Goal: Transaction & Acquisition: Book appointment/travel/reservation

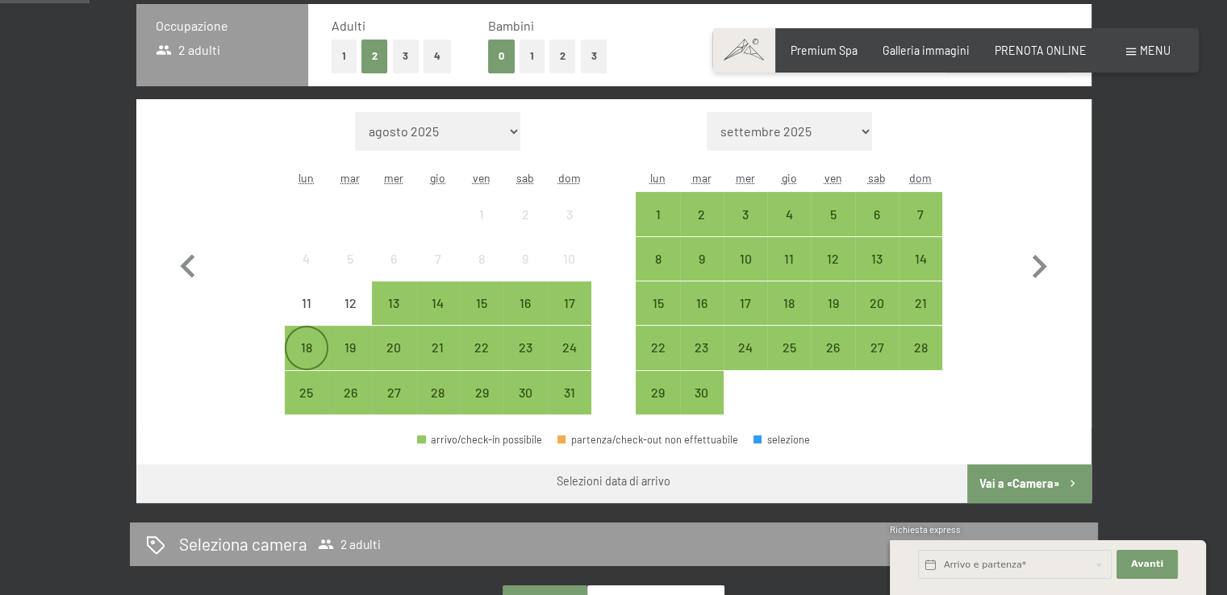
click at [302, 349] on div "18" at bounding box center [306, 361] width 40 height 40
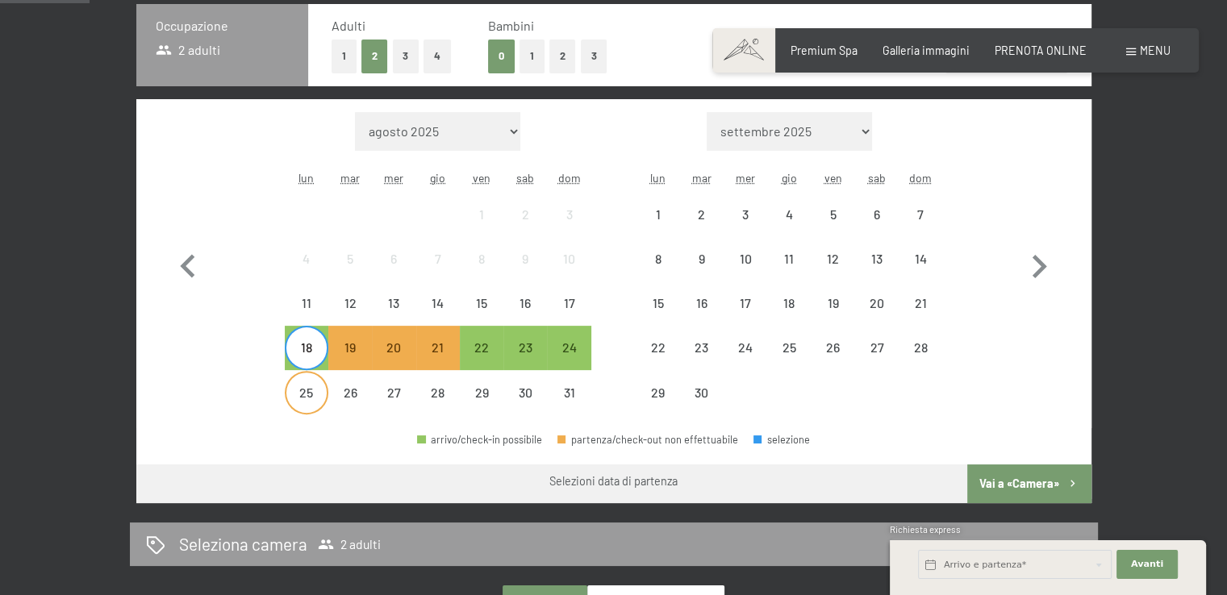
click at [297, 395] on div "25" at bounding box center [306, 406] width 40 height 40
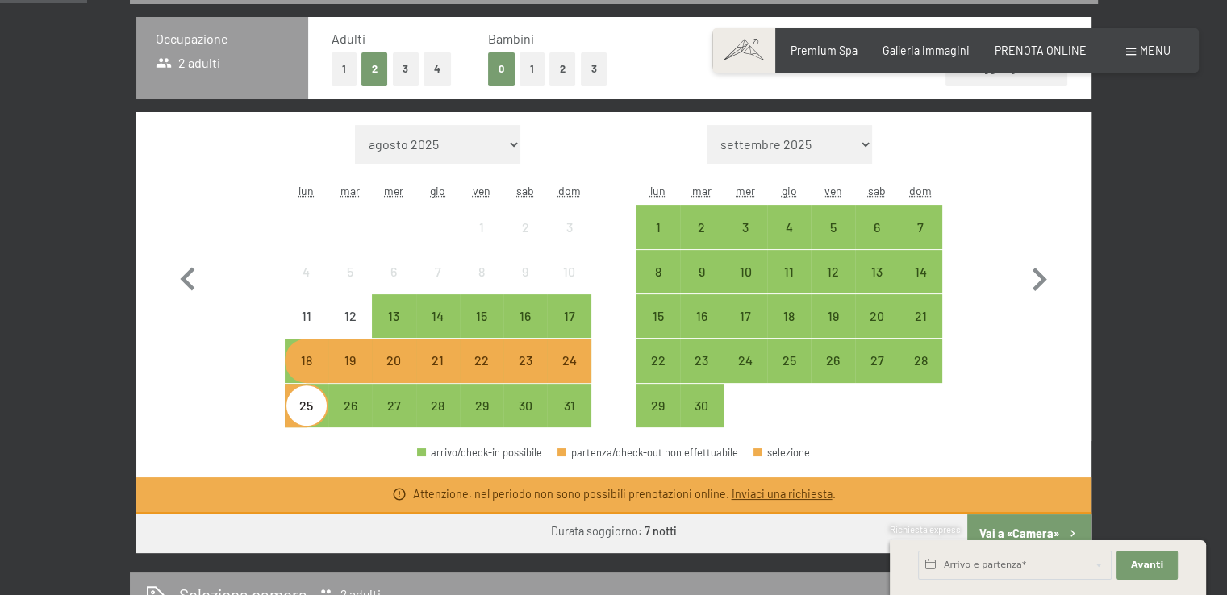
click at [281, 303] on div "Mese/anno agosto 2025 settembre 2025 ottobre 2025 novembre 2025 dicembre 2025 g…" at bounding box center [614, 276] width 898 height 303
click at [180, 269] on icon "button" at bounding box center [188, 280] width 47 height 47
click at [180, 274] on icon "button" at bounding box center [188, 280] width 47 height 47
click at [315, 362] on div "18" at bounding box center [306, 374] width 40 height 40
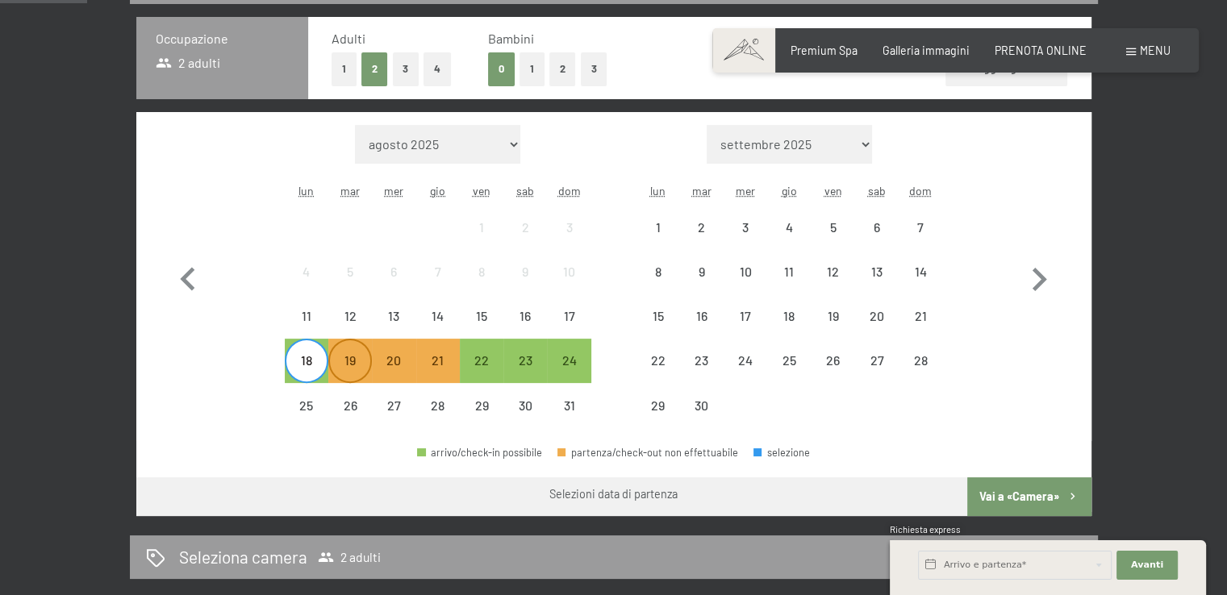
click at [340, 365] on div "19" at bounding box center [350, 374] width 40 height 40
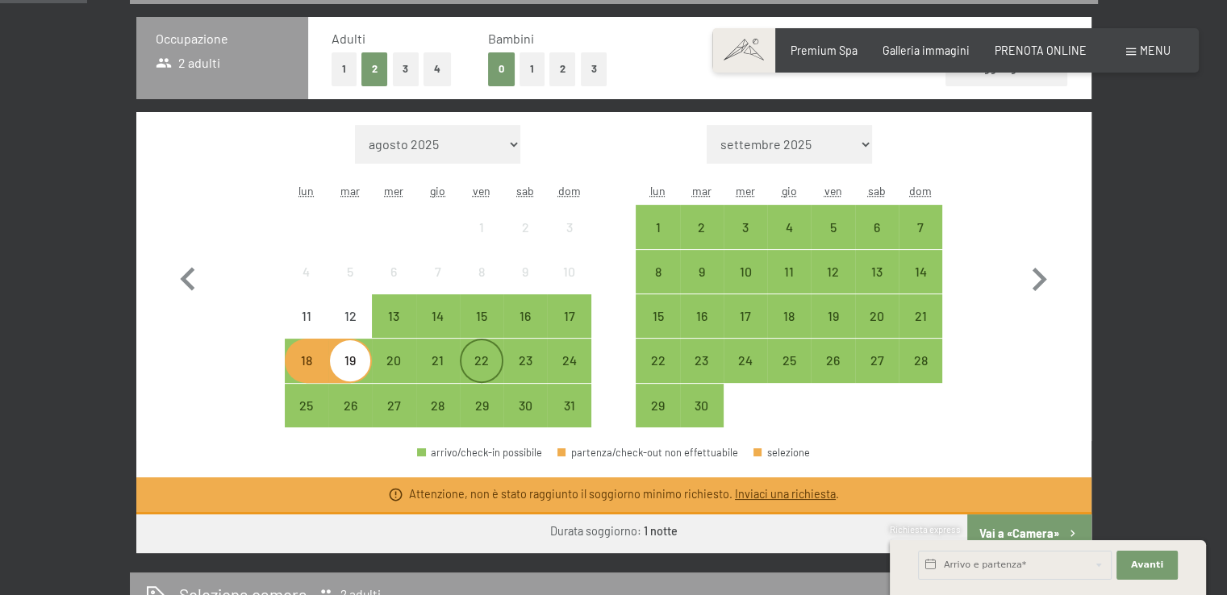
click at [492, 369] on div "22" at bounding box center [481, 374] width 40 height 40
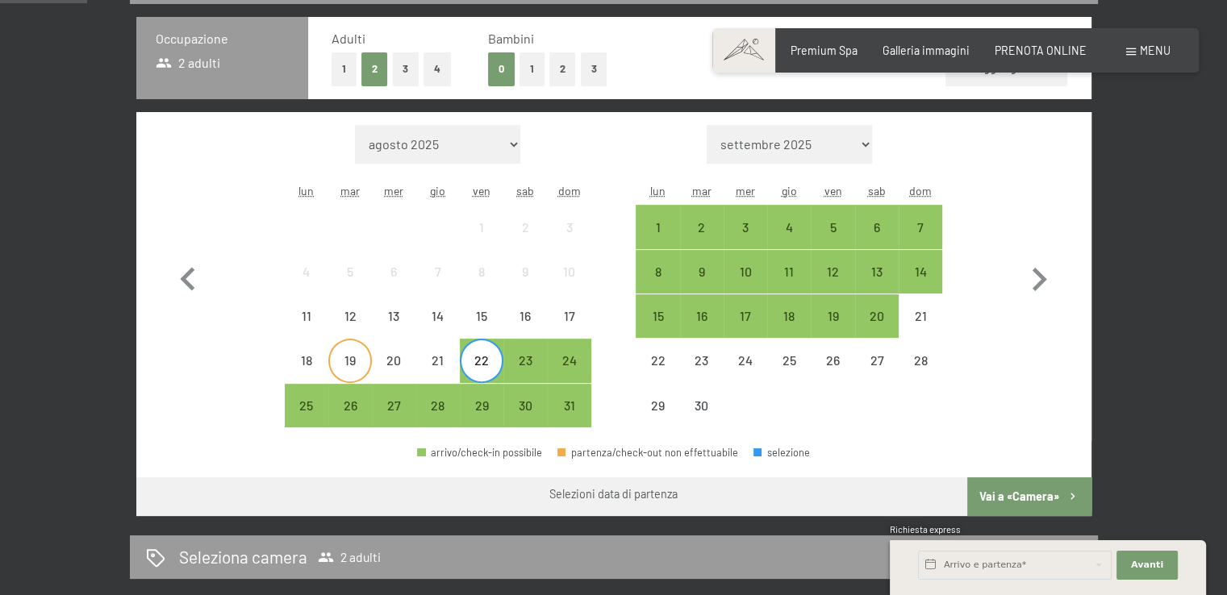
click at [338, 364] on div "19" at bounding box center [350, 374] width 40 height 40
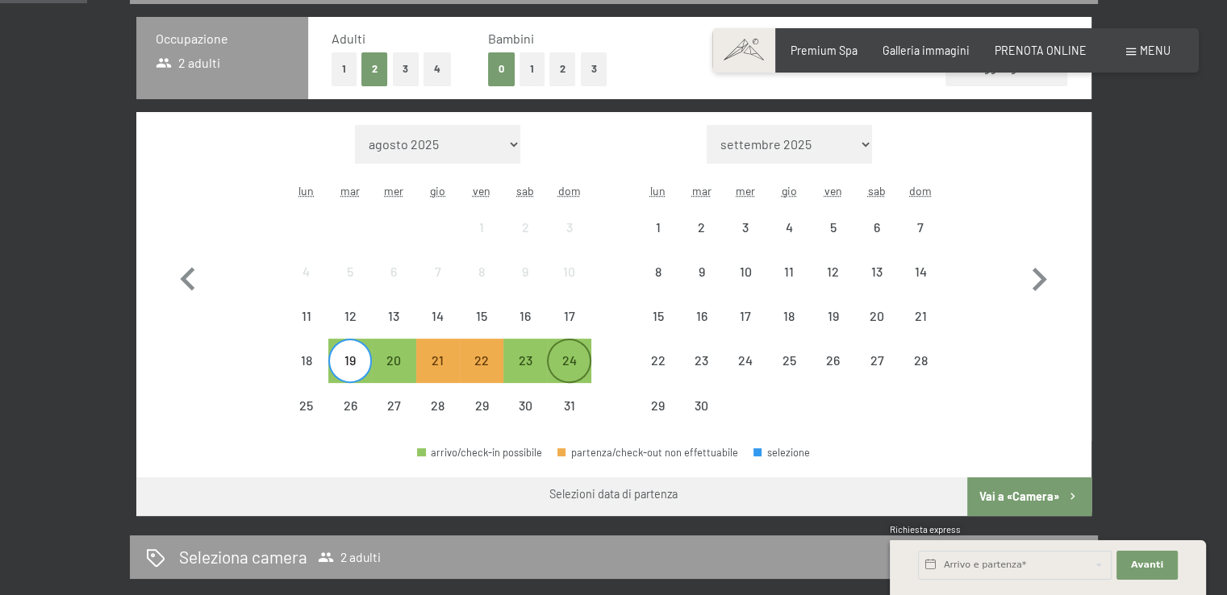
click at [573, 365] on div "24" at bounding box center [569, 374] width 40 height 40
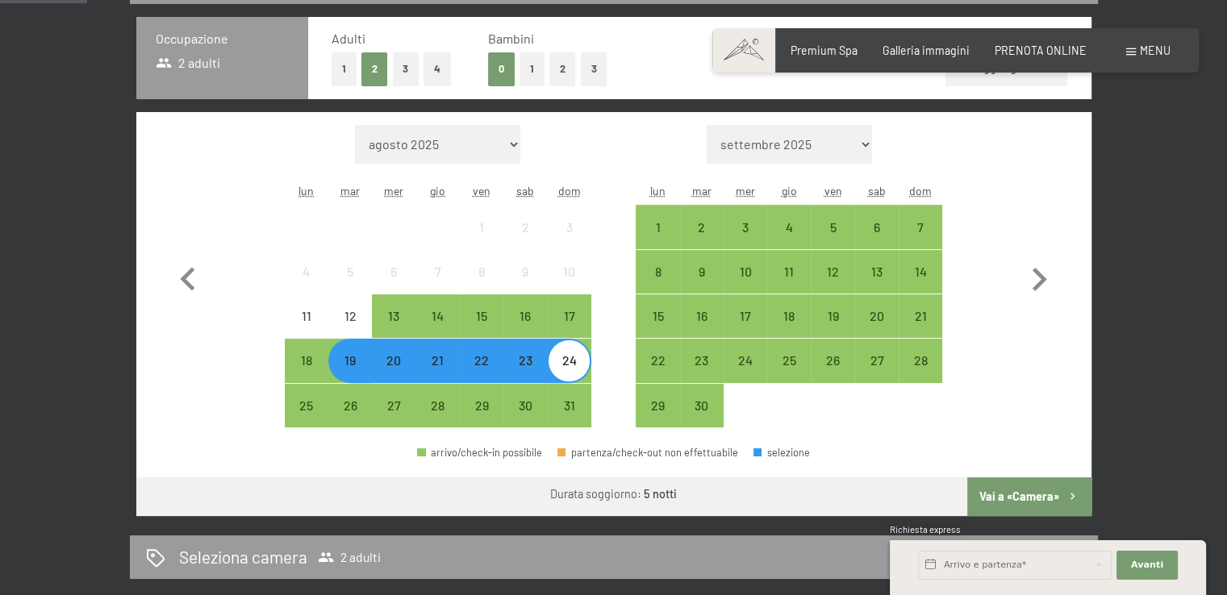
click at [1032, 497] on button "Vai a «Camera»" at bounding box center [1028, 497] width 123 height 39
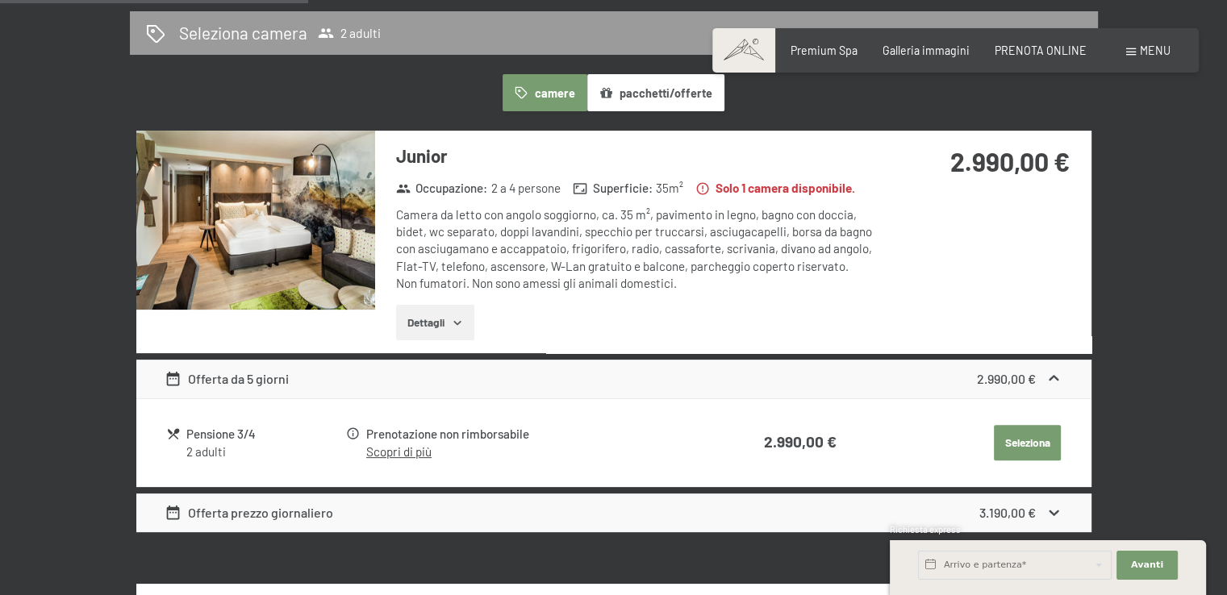
scroll to position [430, 0]
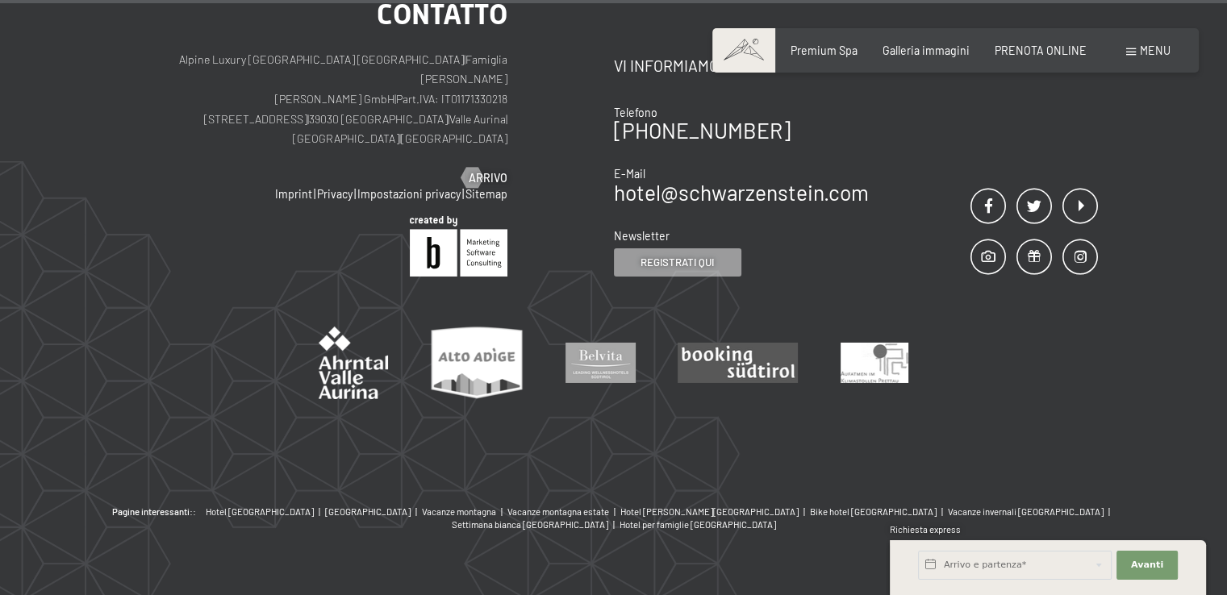
scroll to position [5536, 0]
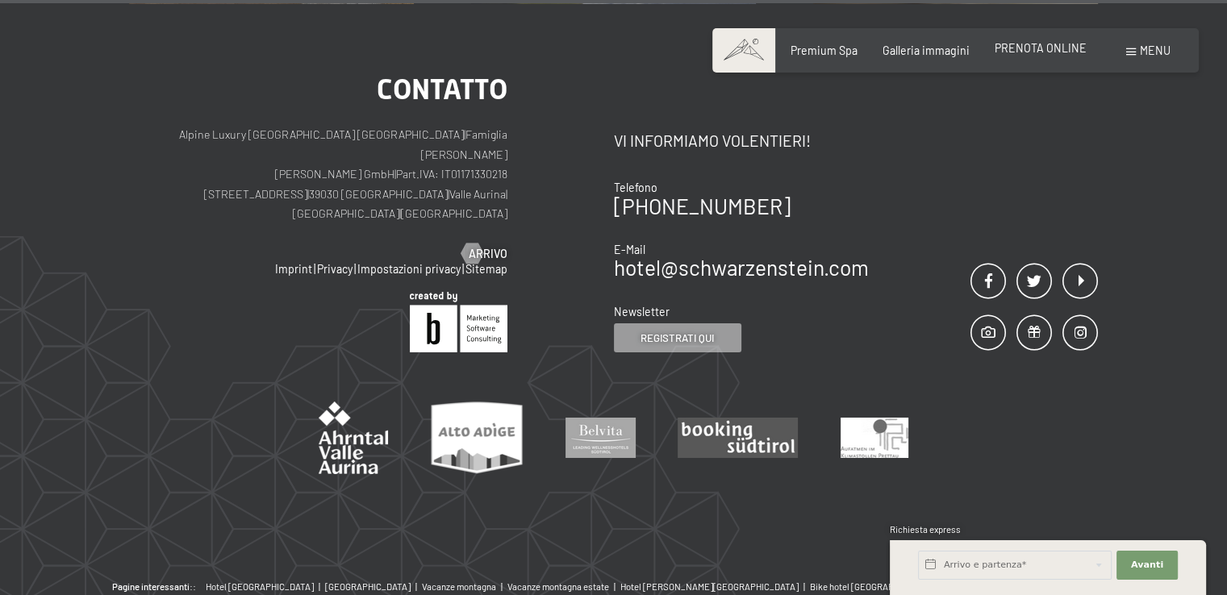
click at [1033, 46] on span "PRENOTA ONLINE" at bounding box center [1041, 48] width 92 height 14
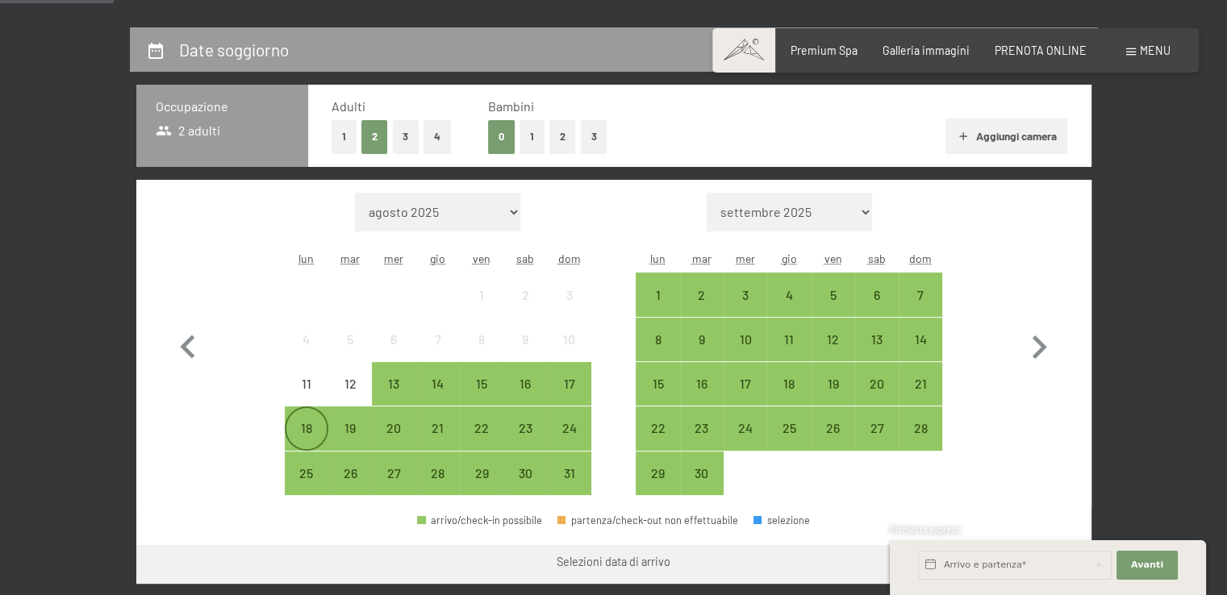
click at [316, 430] on div "18" at bounding box center [306, 442] width 40 height 40
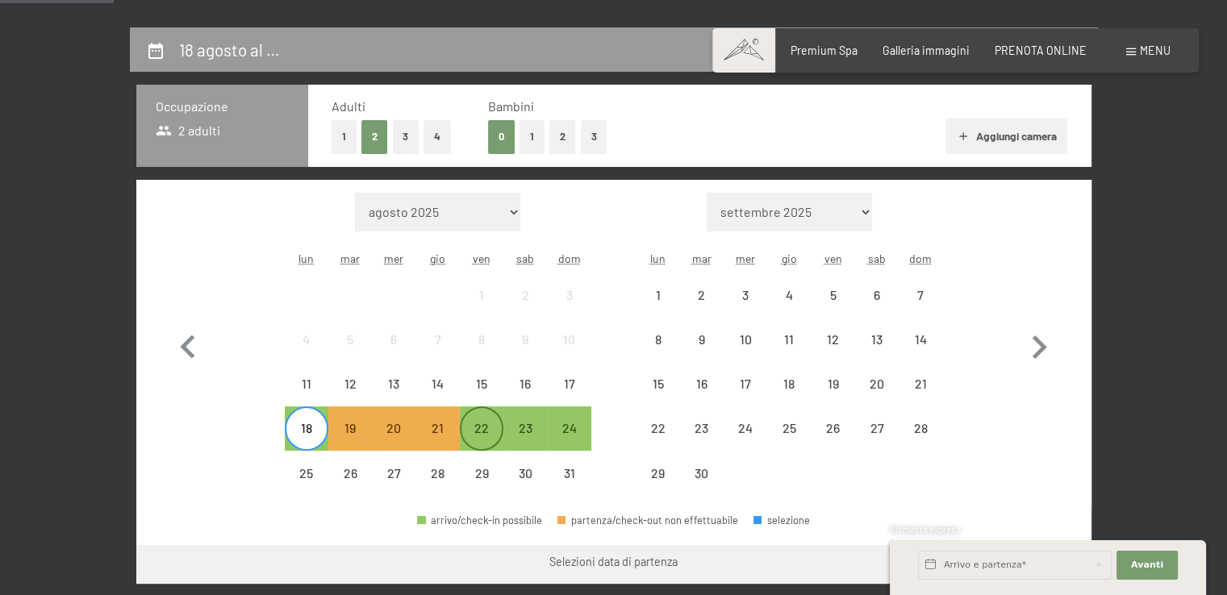
click at [491, 424] on div "22" at bounding box center [481, 442] width 40 height 40
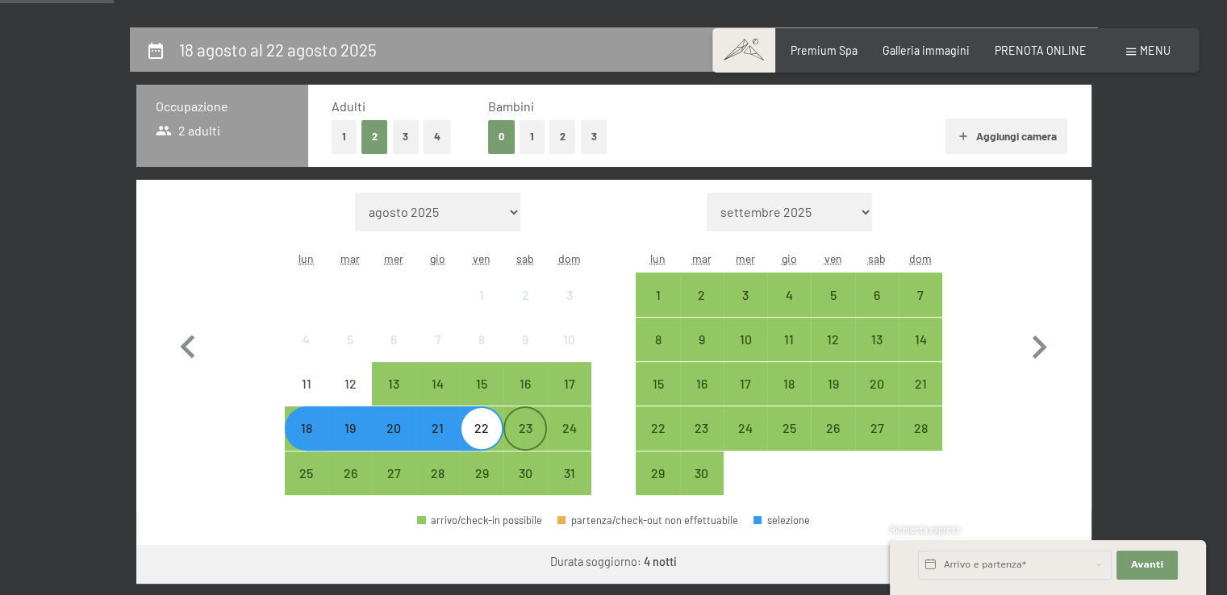
click at [512, 430] on div "23" at bounding box center [525, 442] width 40 height 40
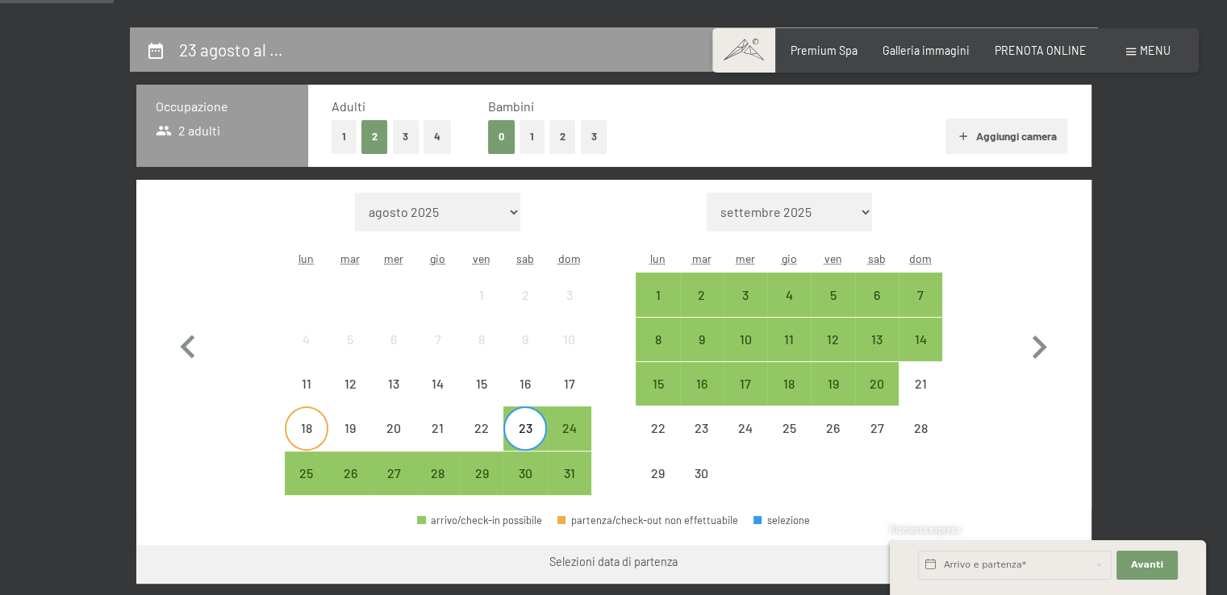
click at [305, 424] on div "18" at bounding box center [306, 442] width 40 height 40
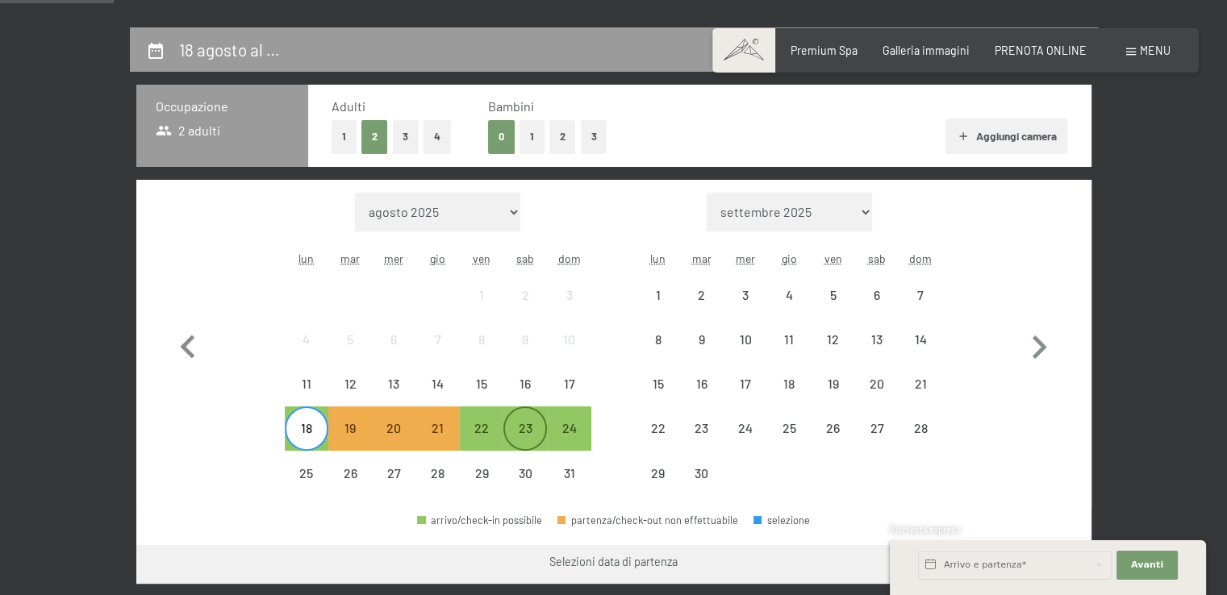
click at [515, 424] on div "23" at bounding box center [525, 442] width 40 height 40
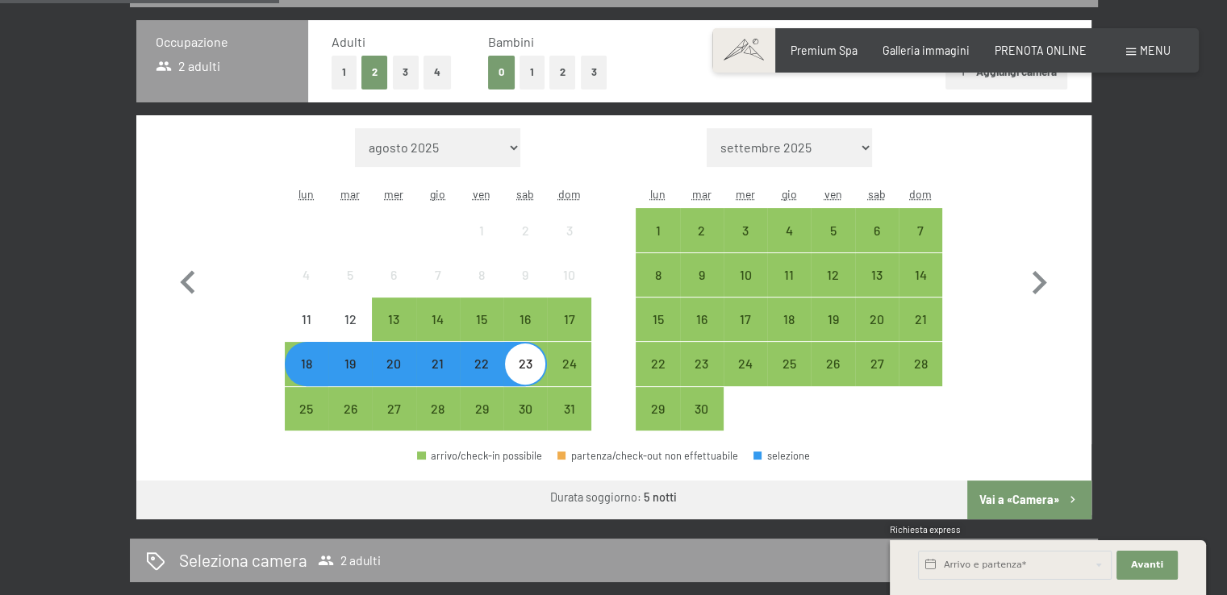
scroll to position [484, 0]
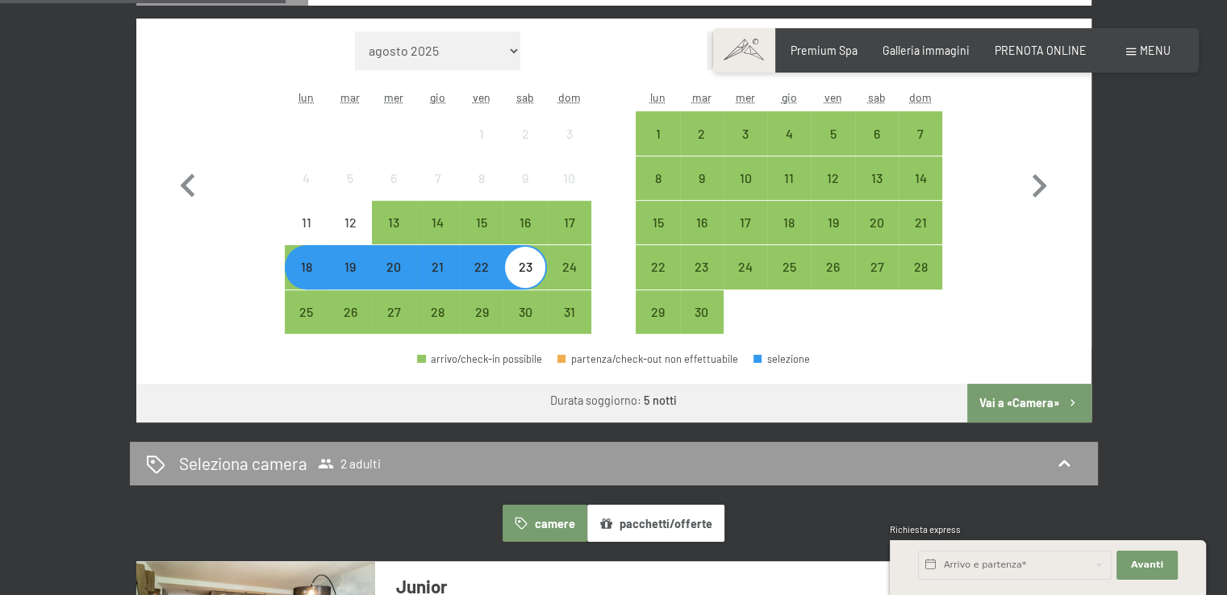
click at [486, 269] on div "22" at bounding box center [481, 281] width 40 height 40
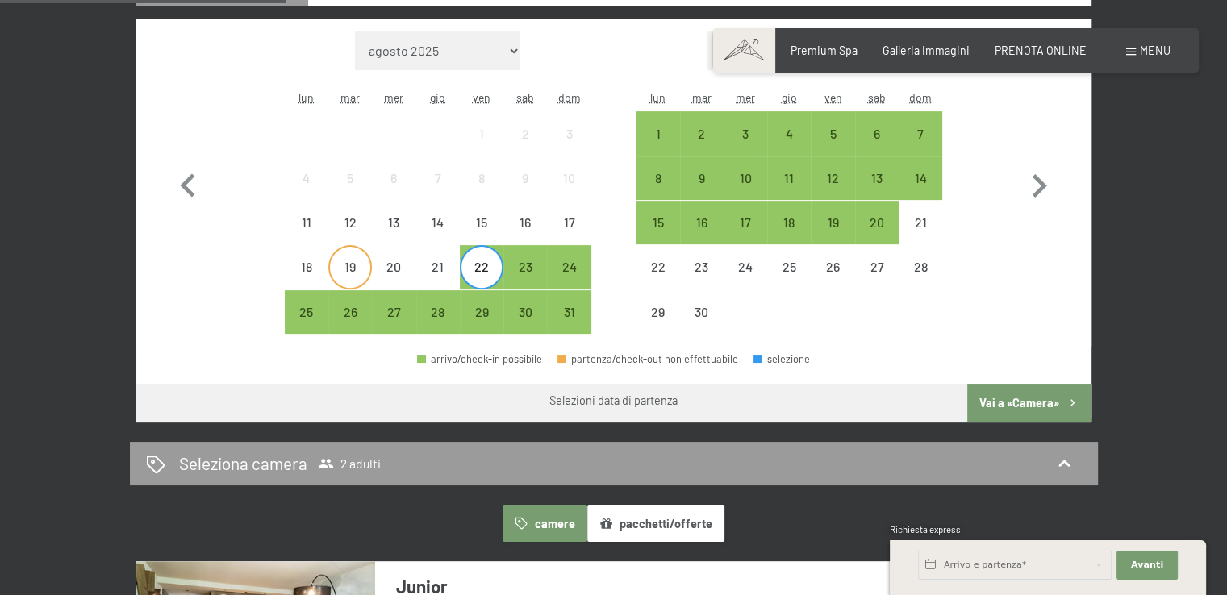
click at [332, 269] on div "19" at bounding box center [350, 281] width 40 height 40
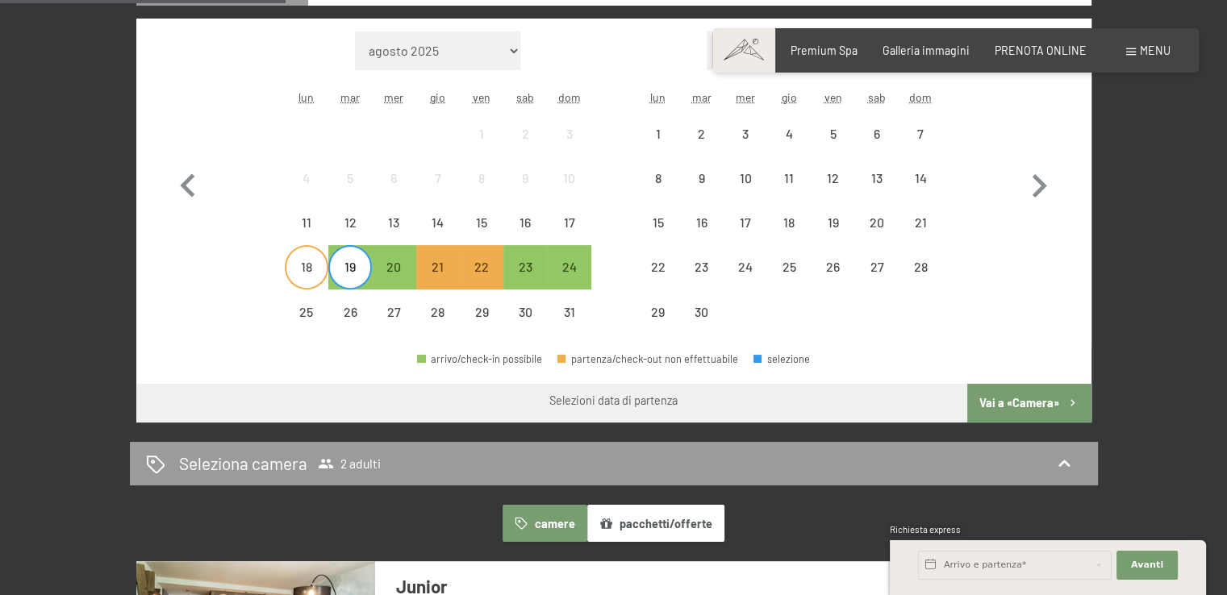
click at [306, 282] on div "18" at bounding box center [306, 281] width 40 height 40
click at [484, 263] on div "22" at bounding box center [481, 281] width 40 height 40
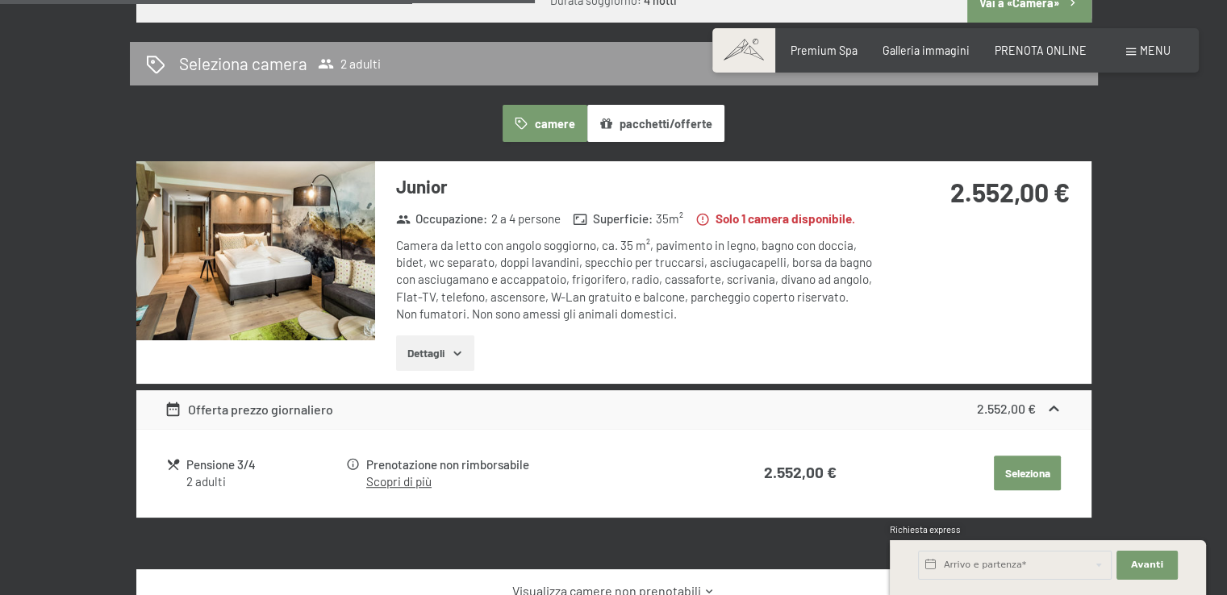
scroll to position [887, 0]
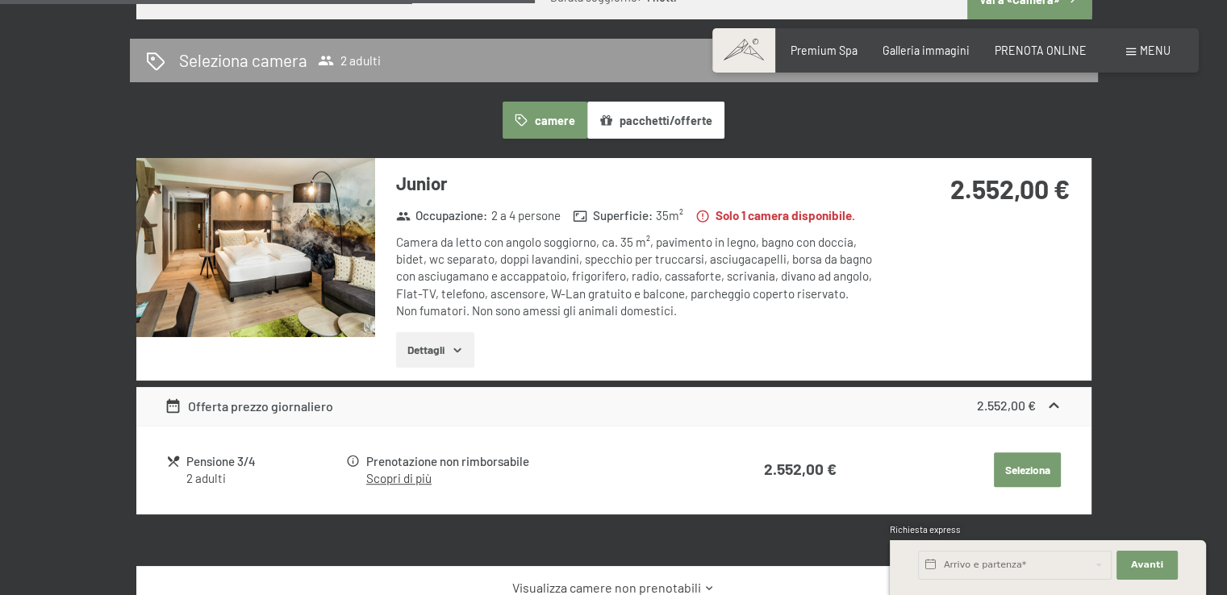
click at [1015, 459] on button "Seleziona" at bounding box center [1027, 470] width 67 height 35
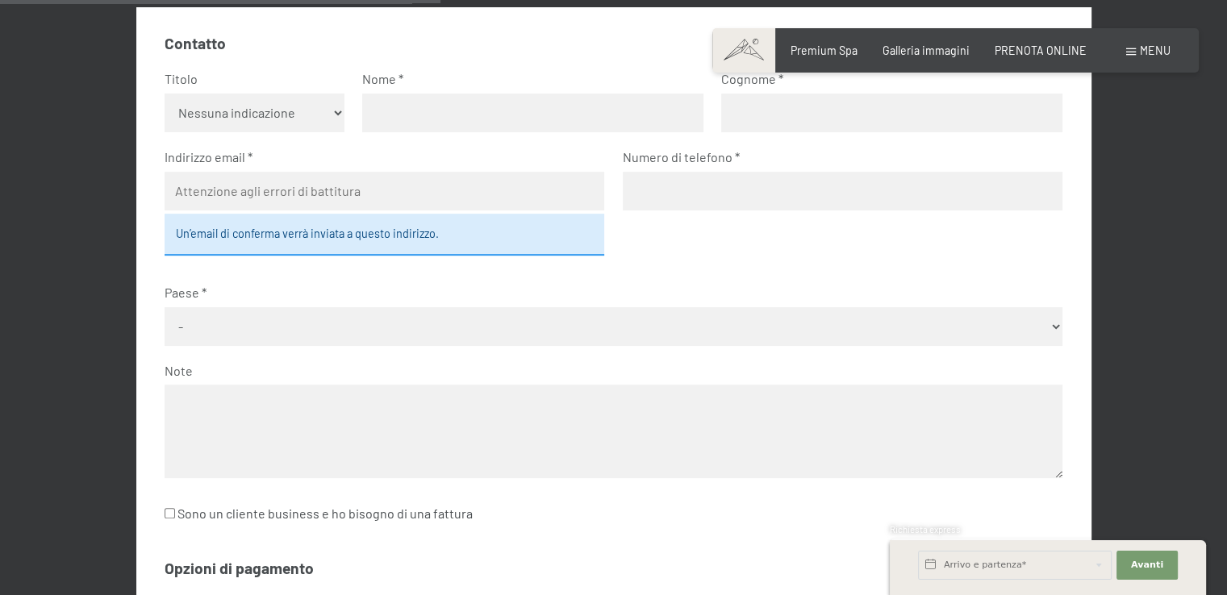
scroll to position [511, 0]
